Goal: Task Accomplishment & Management: Complete application form

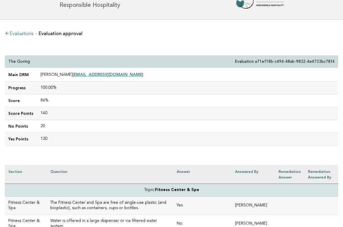
scroll to position [15, 0]
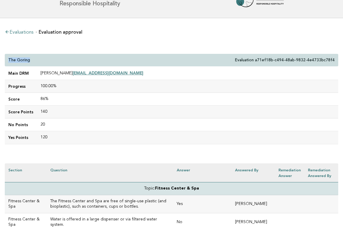
drag, startPoint x: 31, startPoint y: 60, endPoint x: 7, endPoint y: 60, distance: 24.7
click at [7, 60] on div "The Goring Evaluation a71ef18b-c494-48ab-9832-4e4733bc78f4" at bounding box center [172, 60] width 334 height 13
copy p "The Goring"
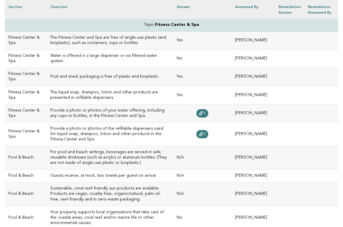
scroll to position [185, 0]
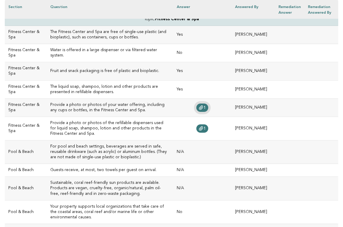
click at [204, 108] on icon at bounding box center [201, 107] width 5 height 5
drag, startPoint x: 159, startPoint y: 52, endPoint x: 40, endPoint y: 51, distance: 119.1
click at [47, 51] on td "Water is offered in a large dispenser or via filtered water system." at bounding box center [110, 53] width 127 height 18
copy h3 "Water is offered in a large dispenser or via filtered water system."
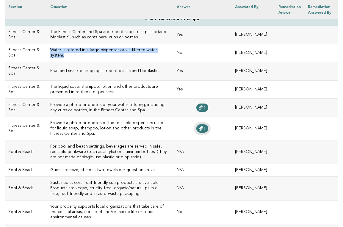
click at [203, 127] on icon at bounding box center [201, 129] width 4 height 4
click at [75, 70] on h3 "Fruit and snack packaging is free of plastic and bioplastic." at bounding box center [109, 70] width 119 height 5
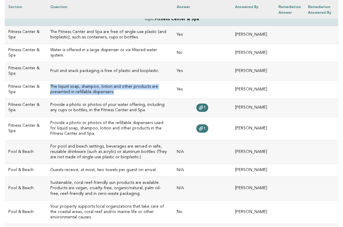
drag, startPoint x: 82, startPoint y: 91, endPoint x: 41, endPoint y: 86, distance: 41.6
click at [47, 86] on td "The liquid soap, shampoo, lotion and other products are presented in refillable…" at bounding box center [110, 89] width 127 height 18
copy h3 "The liquid soap, shampoo, lotion and other products are presented in refillable…"
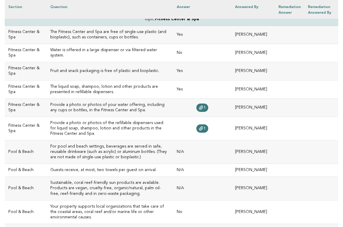
click at [147, 103] on h3 "Provide a photo or photos of your water offering, including any cups or bottles…" at bounding box center [109, 107] width 119 height 11
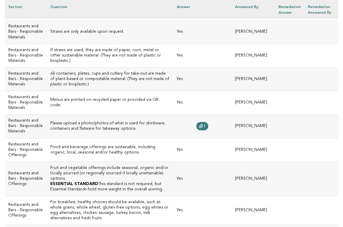
scroll to position [756, 0]
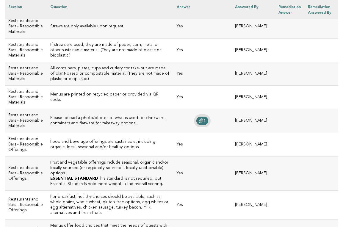
click at [208, 117] on link "1" at bounding box center [203, 121] width 12 height 8
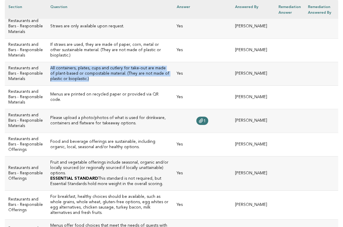
drag, startPoint x: 180, startPoint y: 54, endPoint x: 41, endPoint y: 50, distance: 139.7
click at [47, 62] on td "All containers, plates, cups and cutlery for take-out are made of plant-based o…" at bounding box center [110, 74] width 127 height 24
copy h3 "All containers, plates, cups and cutlery for take-out are made of plant-based o…"
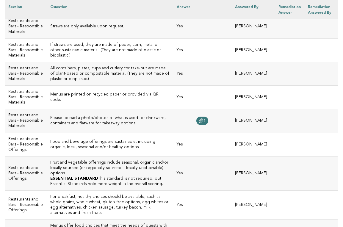
click at [95, 117] on td "Please upload a photo/photos of what is used for drinkware, containers and flat…" at bounding box center [110, 121] width 127 height 24
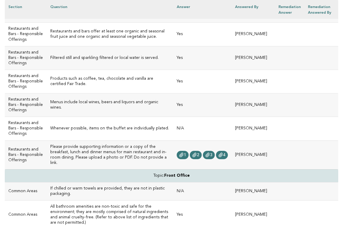
scroll to position [1035, 0]
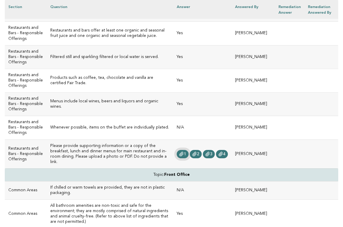
click at [184, 157] on icon at bounding box center [181, 154] width 5 height 5
click at [200, 156] on span "2" at bounding box center [198, 154] width 2 height 4
click at [213, 156] on span "3" at bounding box center [211, 154] width 2 height 4
click at [223, 157] on icon at bounding box center [221, 154] width 5 height 5
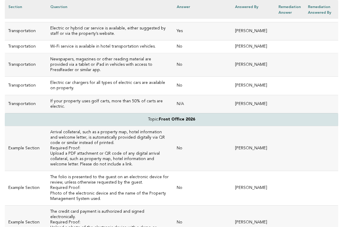
scroll to position [1615, 0]
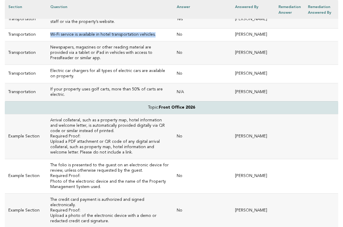
drag, startPoint x: 145, startPoint y: 41, endPoint x: 42, endPoint y: 40, distance: 103.3
click at [47, 40] on td "Wi-Fi service is available in hotel transportation vehicles." at bounding box center [110, 35] width 127 height 13
copy h3 "Wi-Fi service is available in hotel transportation vehicles."
click at [134, 63] on td "Newspapers, magazines or other reading material are provided via a tablet or iP…" at bounding box center [110, 53] width 127 height 24
click at [126, 71] on h3 "Electric car chargers for all types of electric cars are available on property." at bounding box center [109, 73] width 119 height 11
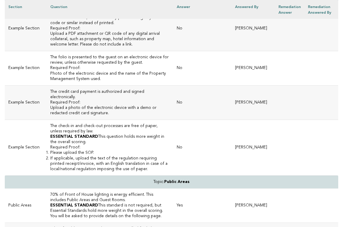
scroll to position [1723, 0]
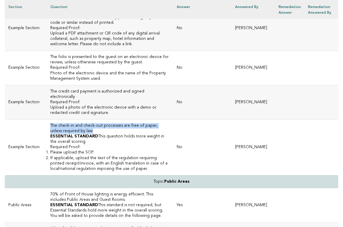
drag, startPoint x: 50, startPoint y: 113, endPoint x: 41, endPoint y: 109, distance: 10.4
click at [47, 120] on td "The check-in and check-out processes are free of paper, unless required by law.…" at bounding box center [110, 148] width 127 height 56
copy h3 "The check-in and check-out processes are free of paper, unless required by law."
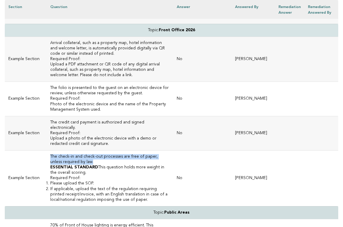
scroll to position [1692, 0]
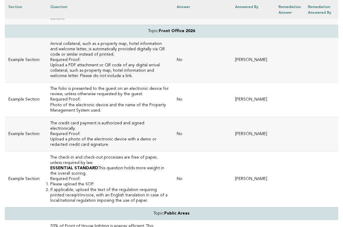
click at [143, 132] on td "The credit card payment is authorized and signed electronically. Required Proof…" at bounding box center [110, 134] width 127 height 34
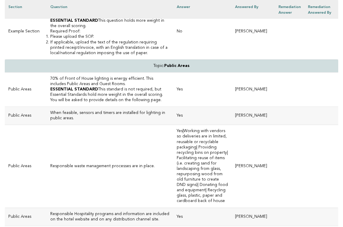
scroll to position [1842, 0]
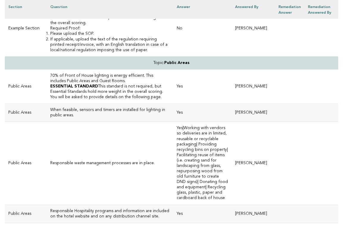
click at [169, 123] on td "Responsible waste management processes are in place." at bounding box center [110, 163] width 127 height 83
drag, startPoint x: 145, startPoint y: 141, endPoint x: 42, endPoint y: 141, distance: 103.0
click at [50, 161] on h3 "Responsible waste management processes are in place." at bounding box center [109, 163] width 119 height 5
click at [66, 122] on td "Responsible waste management processes are in place." at bounding box center [110, 163] width 127 height 83
click at [92, 162] on td "Responsible waste management processes are in place." at bounding box center [110, 163] width 127 height 83
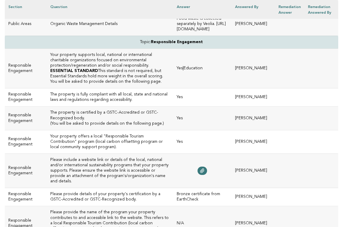
scroll to position [2128, 0]
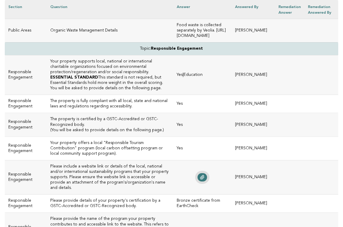
click at [205, 175] on icon at bounding box center [202, 177] width 5 height 5
click at [170, 198] on h3 "Please provide details of your property's certification by a GSTC-Accredited or…" at bounding box center [109, 203] width 119 height 11
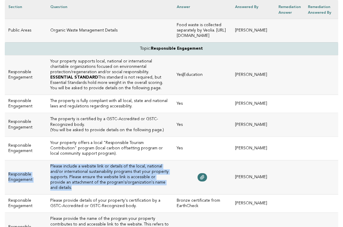
drag, startPoint x: 120, startPoint y: 149, endPoint x: 38, endPoint y: 130, distance: 84.0
click at [38, 160] on tr "Responsible Engagement Please include a website link or details of the local, n…" at bounding box center [172, 177] width 334 height 34
click at [104, 164] on h3 "Please include a website link or details of the local, national and/or internat…" at bounding box center [109, 177] width 119 height 27
drag, startPoint x: 121, startPoint y: 148, endPoint x: 40, endPoint y: 135, distance: 81.6
click at [47, 160] on td "Please include a website link or details of the local, national and/or internat…" at bounding box center [110, 177] width 127 height 34
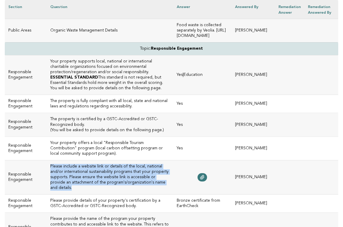
copy h3 "Please include a website link or details of the local, national and/or internat…"
